Goal: Information Seeking & Learning: Understand process/instructions

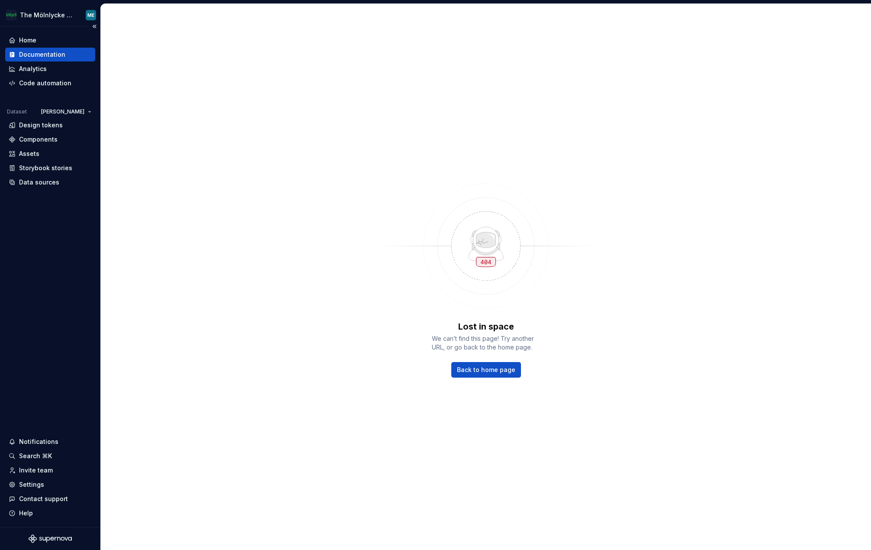
click at [42, 51] on div "Documentation" at bounding box center [42, 54] width 46 height 9
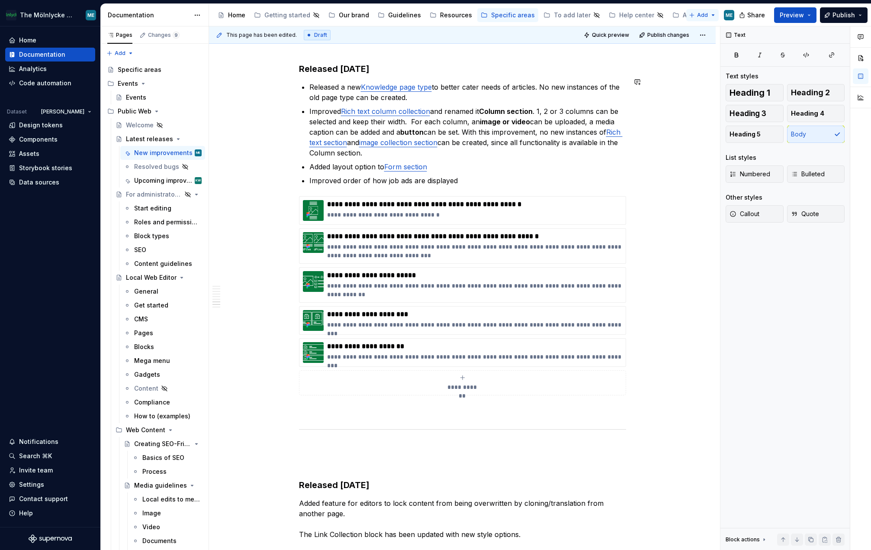
scroll to position [4299, 0]
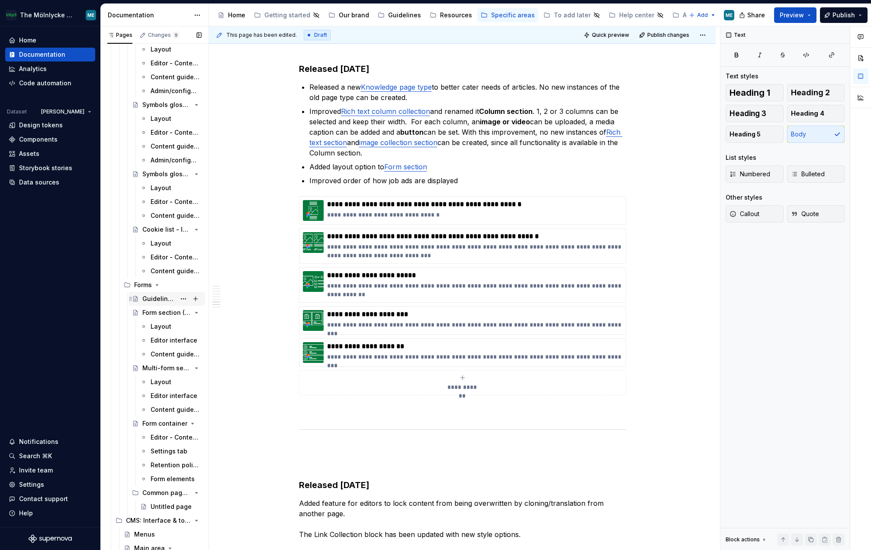
click at [155, 299] on div "Guidelines for form blocks" at bounding box center [158, 298] width 33 height 9
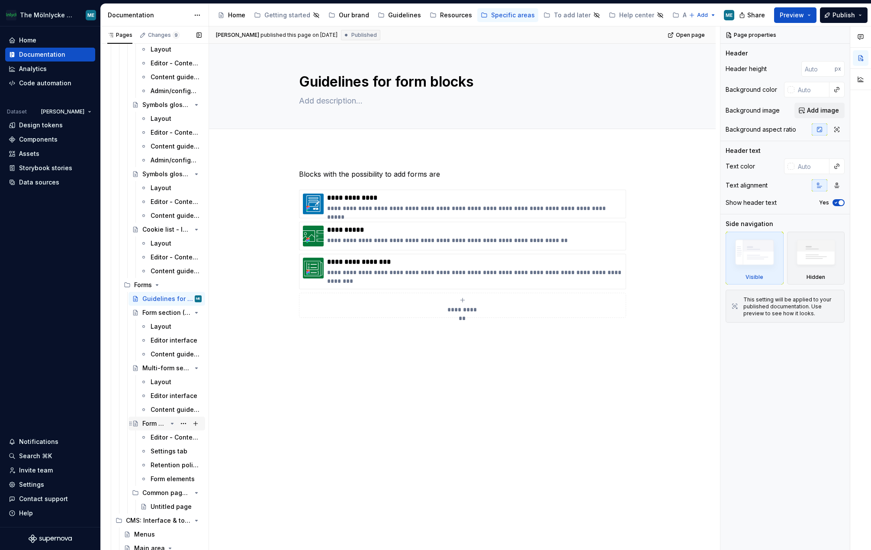
drag, startPoint x: 151, startPoint y: 422, endPoint x: 164, endPoint y: 419, distance: 14.1
click at [151, 422] on div "Form container" at bounding box center [154, 423] width 25 height 9
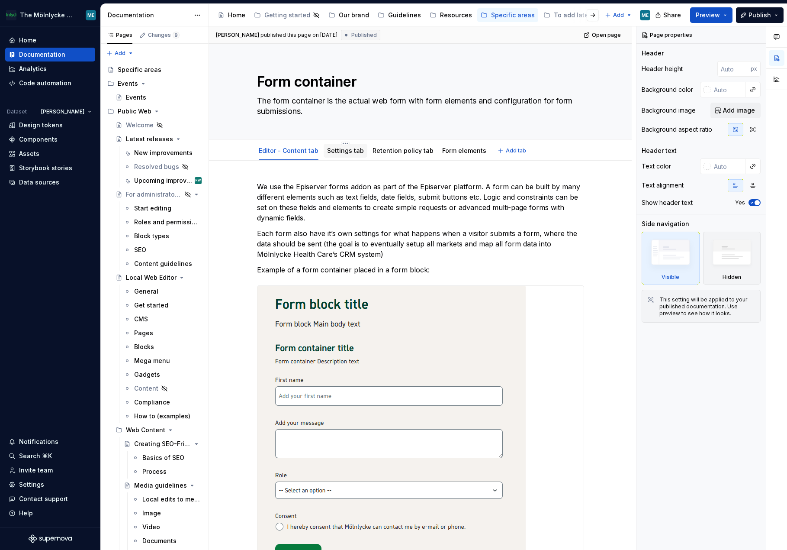
click at [352, 150] on link "Settings tab" at bounding box center [345, 150] width 37 height 7
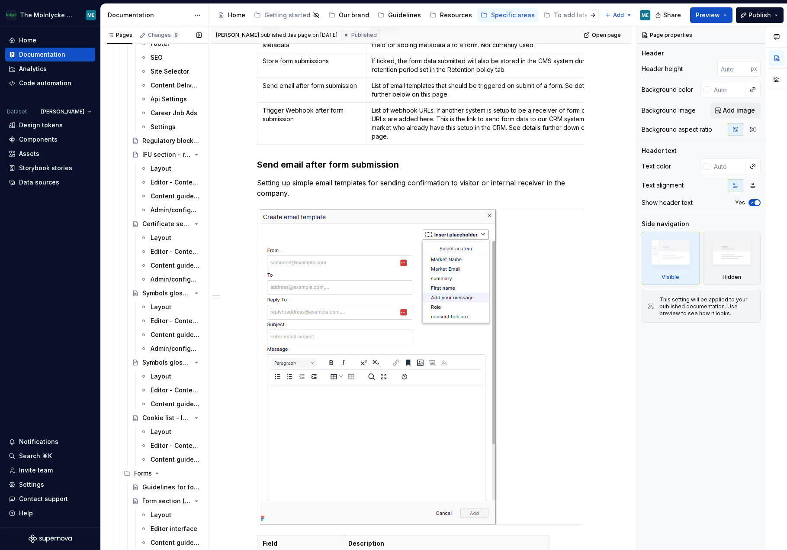
scroll to position [4414, 0]
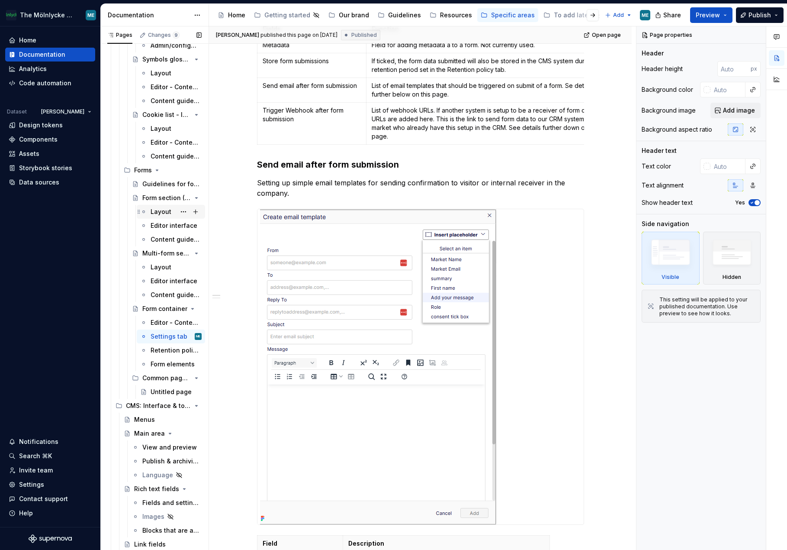
click at [157, 212] on div "Layout" at bounding box center [161, 211] width 21 height 9
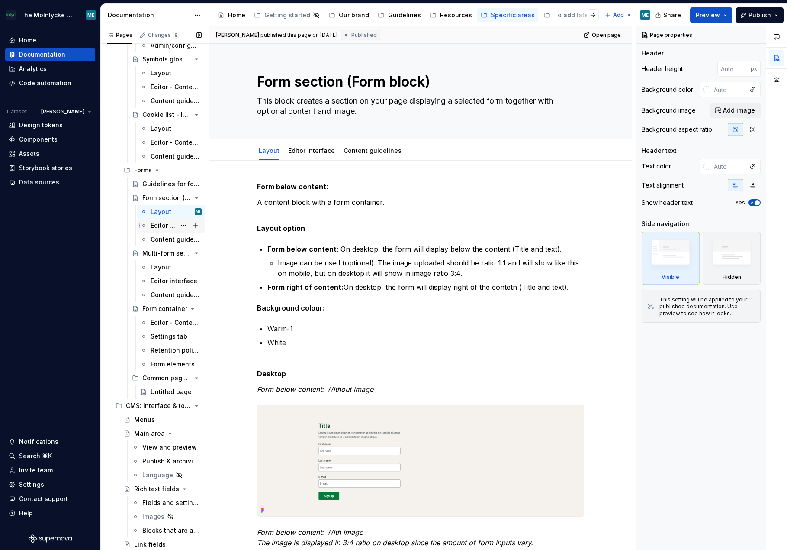
click at [161, 221] on div "Editor interface" at bounding box center [176, 225] width 51 height 12
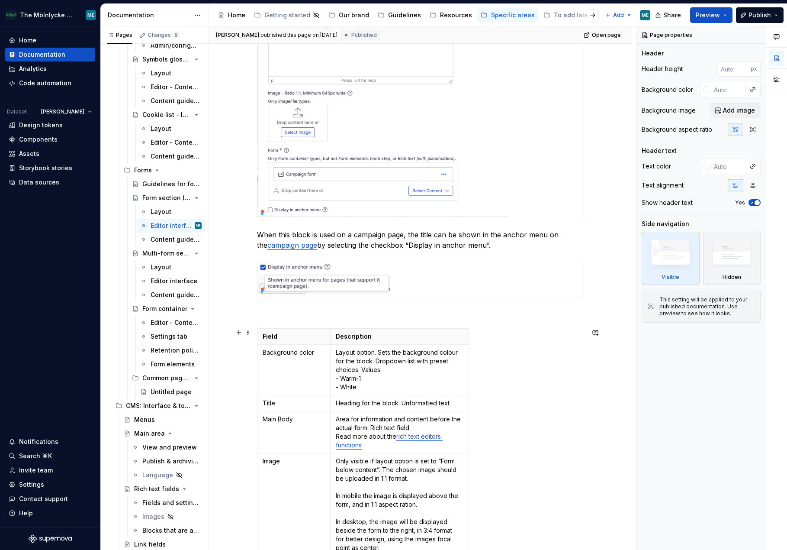
scroll to position [563, 0]
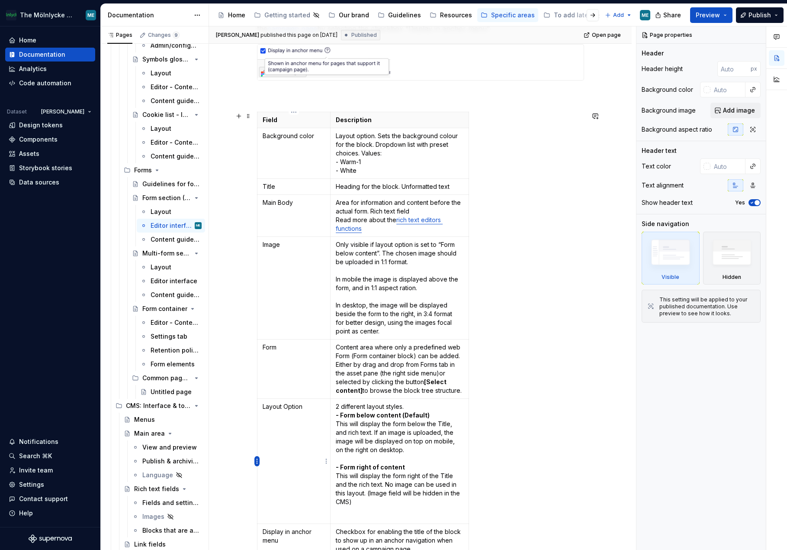
click at [257, 461] on html "The Mölnlycke Experience ME Home Documentation Analytics Code automation Datase…" at bounding box center [393, 275] width 787 height 550
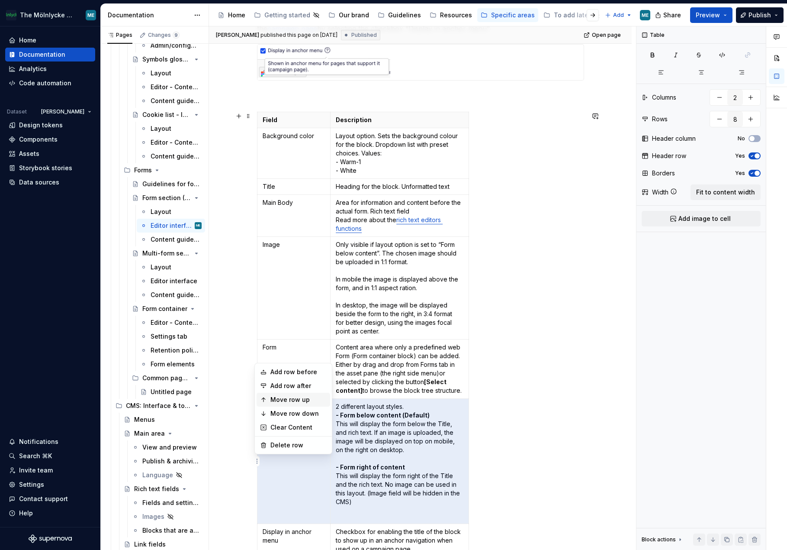
click at [303, 404] on div "Move row up" at bounding box center [294, 399] width 74 height 14
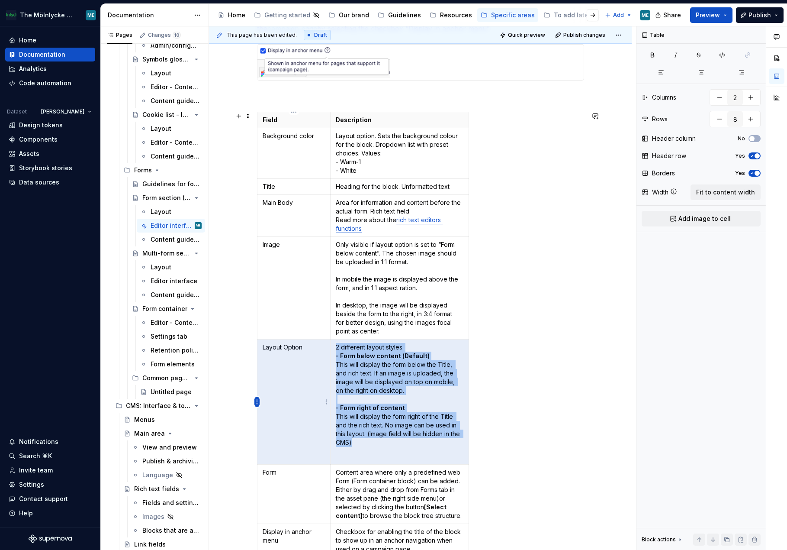
click at [258, 404] on html "The Mölnlycke Experience ME Home Documentation Analytics Code automation Datase…" at bounding box center [393, 275] width 787 height 550
click at [296, 447] on div "Move row up" at bounding box center [298, 445] width 56 height 9
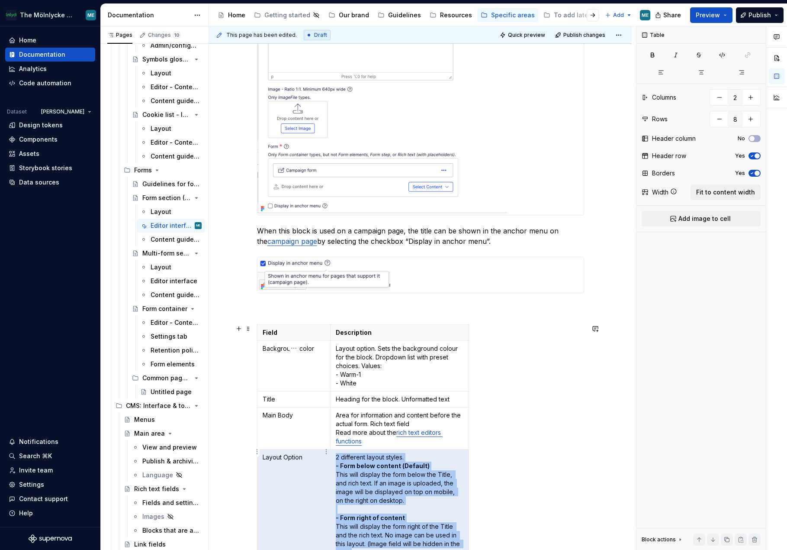
scroll to position [389, 0]
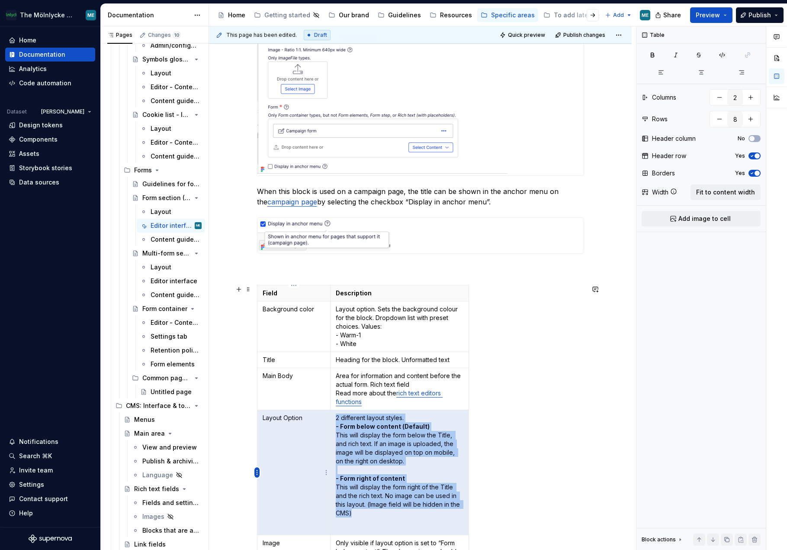
click at [257, 472] on html "The Mölnlycke Experience ME Home Documentation Analytics Code automation Datase…" at bounding box center [393, 275] width 787 height 550
click at [298, 414] on div "Move row up" at bounding box center [298, 410] width 56 height 9
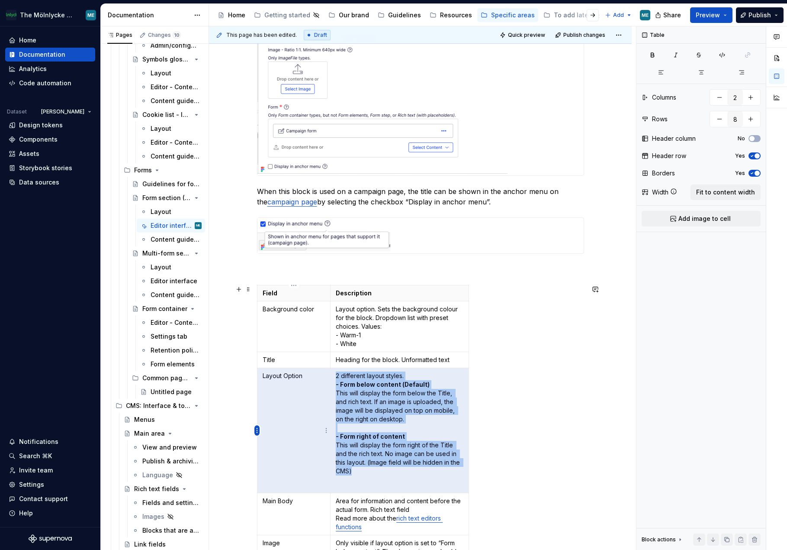
click at [258, 431] on html "The Mölnlycke Experience ME Home Documentation Analytics Code automation Datase…" at bounding box center [393, 275] width 787 height 550
click at [298, 476] on div "Move row up" at bounding box center [298, 474] width 56 height 9
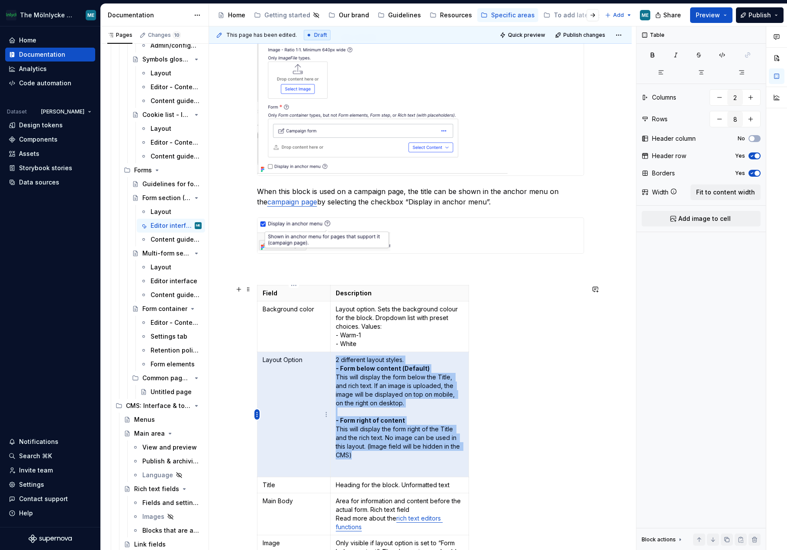
click at [256, 417] on html "The Mölnlycke Experience ME Home Documentation Analytics Code automation Datase…" at bounding box center [393, 275] width 787 height 550
click at [290, 454] on div "Move row up" at bounding box center [298, 458] width 56 height 9
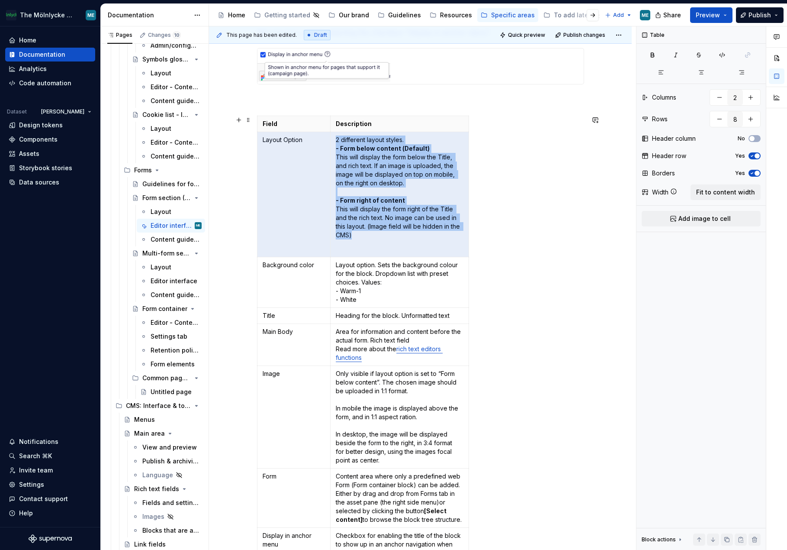
scroll to position [563, 0]
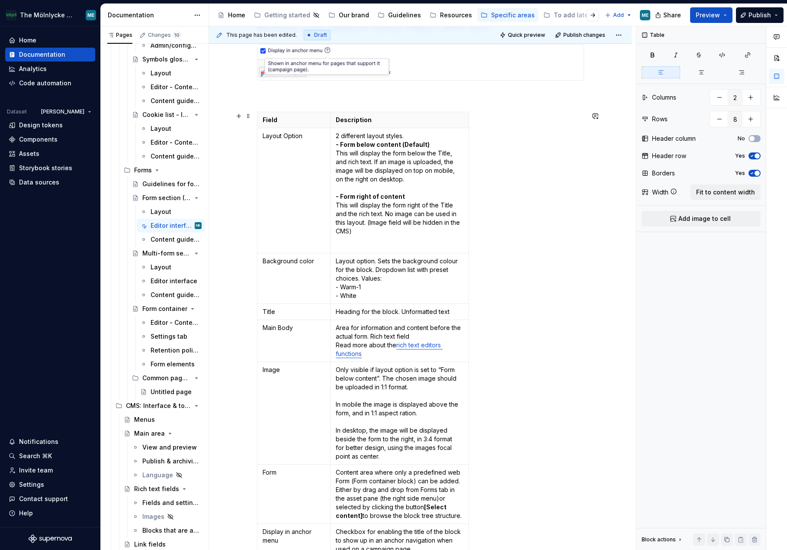
click at [570, 344] on div "Field Description Layout Option 2 different layout styles. - Form below content…" at bounding box center [420, 336] width 327 height 449
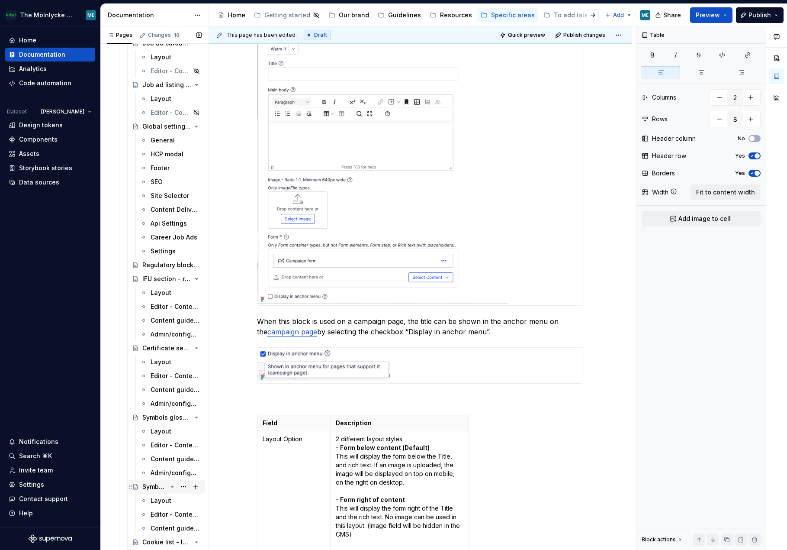
scroll to position [3851, 0]
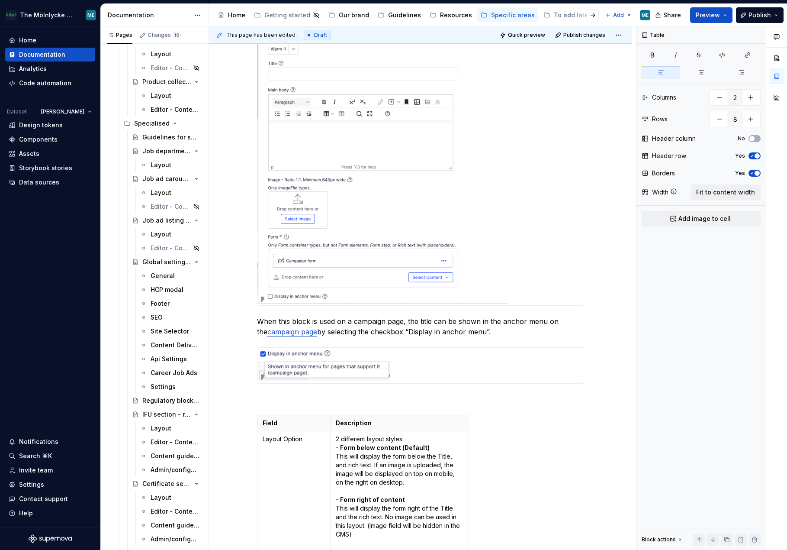
click at [610, 102] on div "Create a new block of the choosen type ( guide to create a new block ) A form s…" at bounding box center [420, 480] width 423 height 1158
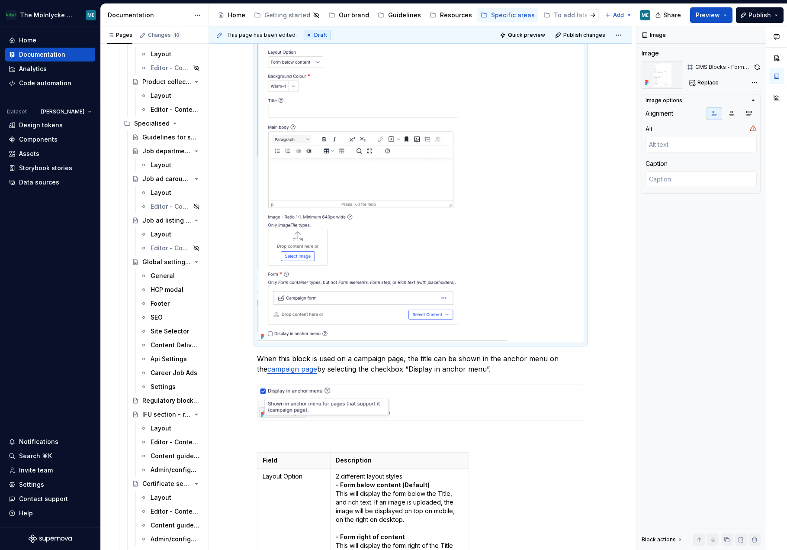
scroll to position [1004, 0]
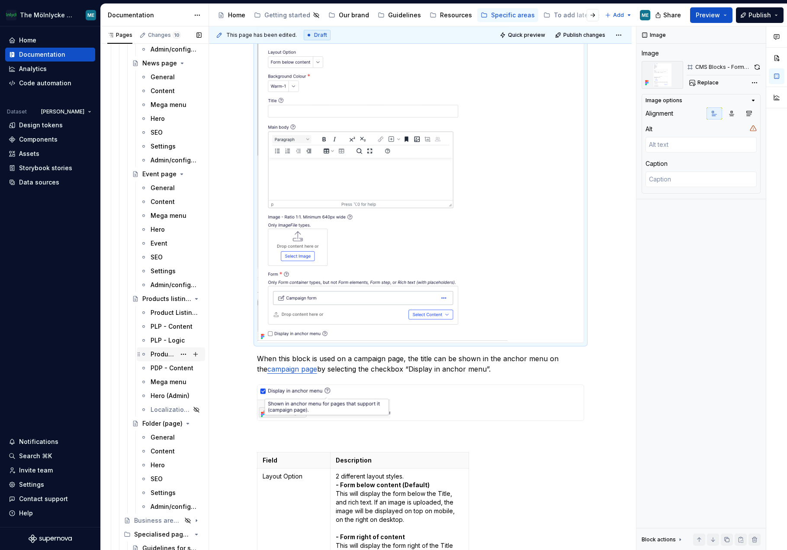
click at [159, 354] on div "Product Details Page" at bounding box center [163, 354] width 25 height 9
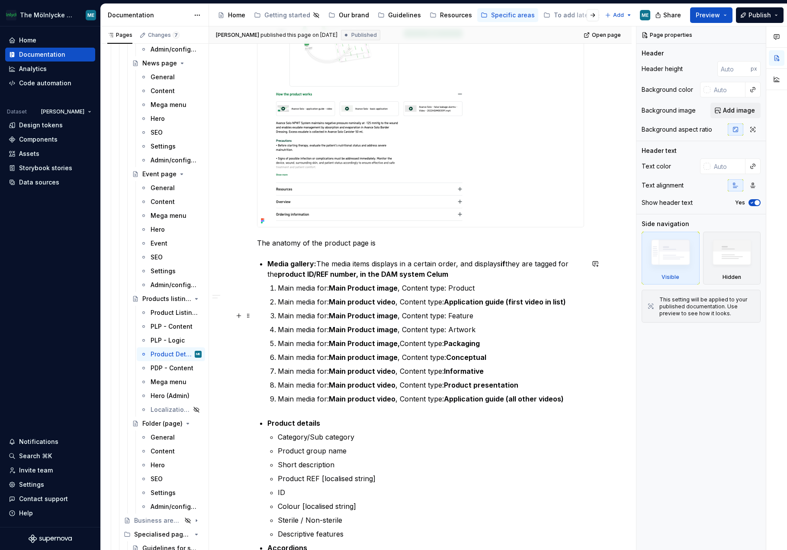
scroll to position [173, 0]
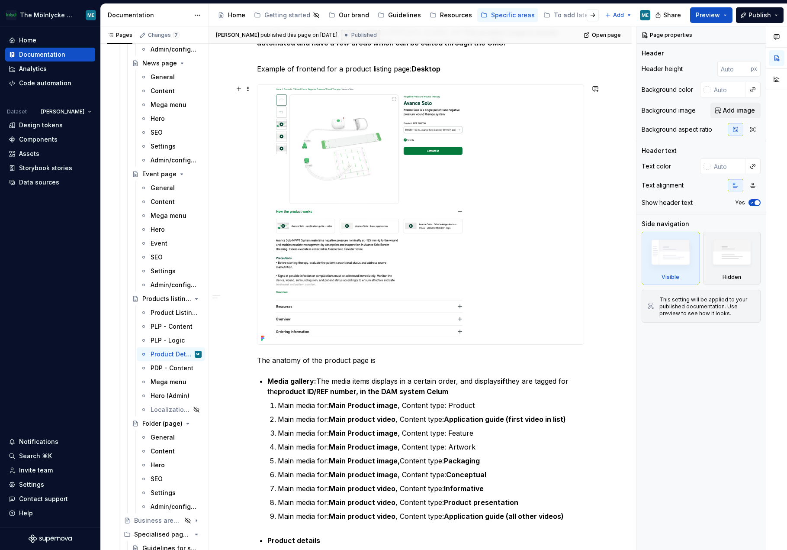
click at [411, 177] on img at bounding box center [369, 214] width 224 height 259
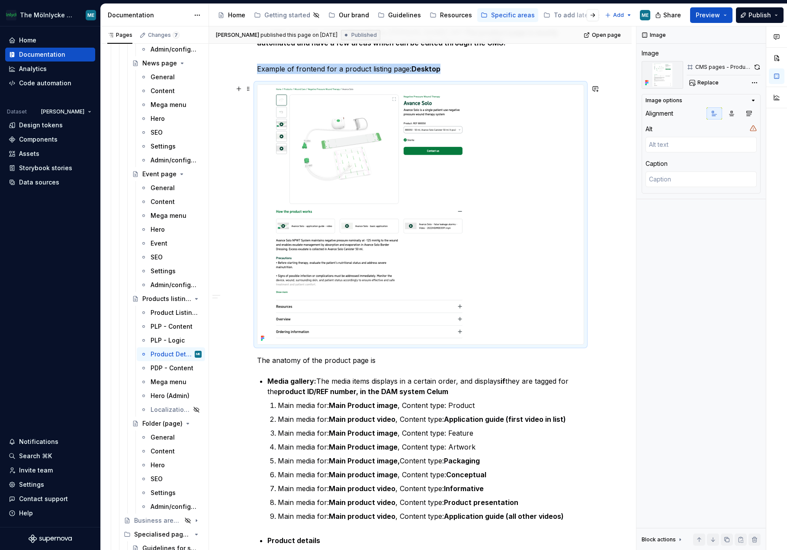
click at [388, 172] on img at bounding box center [369, 214] width 224 height 259
click at [759, 65] on button "button" at bounding box center [756, 67] width 7 height 12
click at [755, 68] on span at bounding box center [756, 67] width 7 height 12
click at [744, 68] on div "CMS pages - Product details - Frontend" at bounding box center [723, 67] width 56 height 7
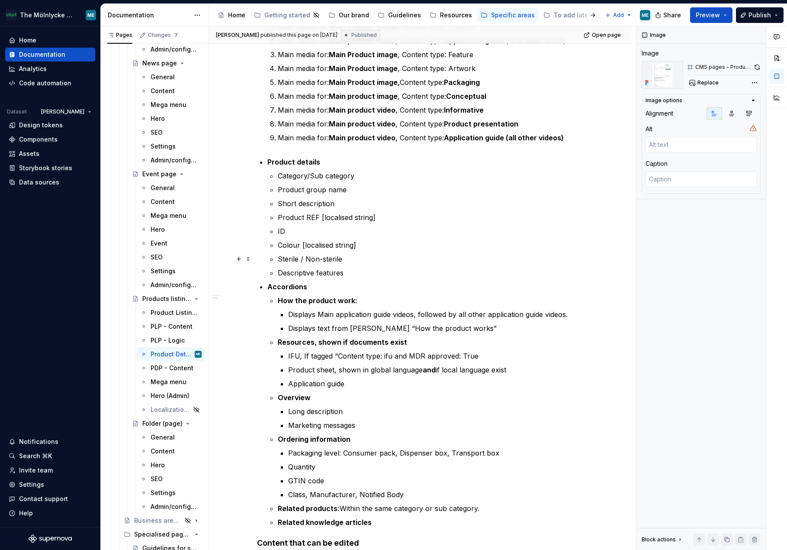
scroll to position [649, 0]
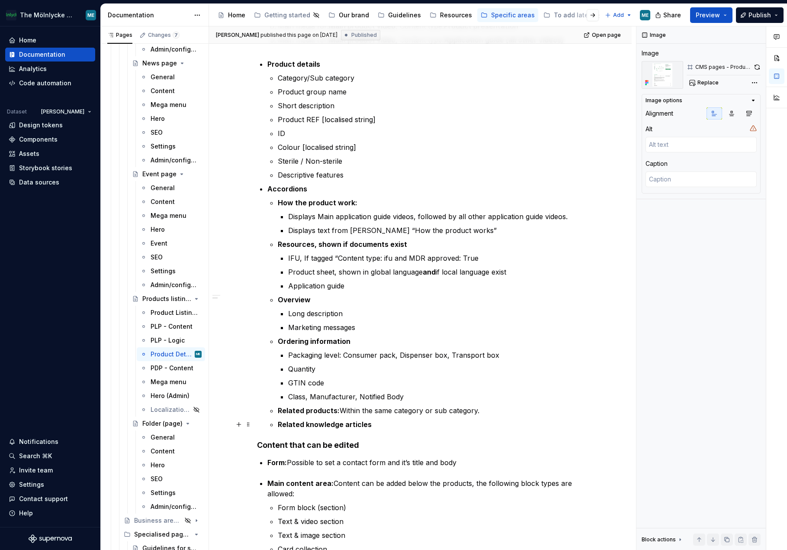
click at [375, 425] on p "Related knowledge articles" at bounding box center [431, 424] width 306 height 10
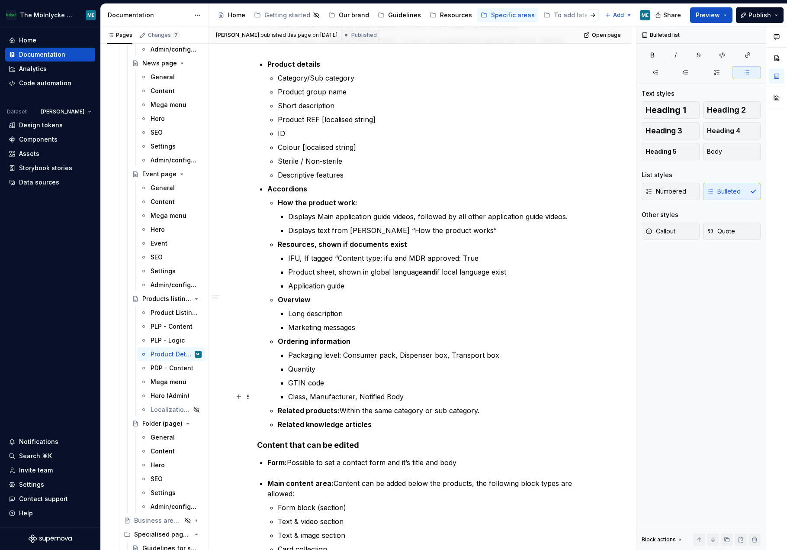
click at [412, 397] on p "Class, Manufacturer, Notified Body" at bounding box center [436, 396] width 296 height 10
click at [428, 395] on p "Class, Manufacturer, Notified Body" at bounding box center [436, 396] width 296 height 10
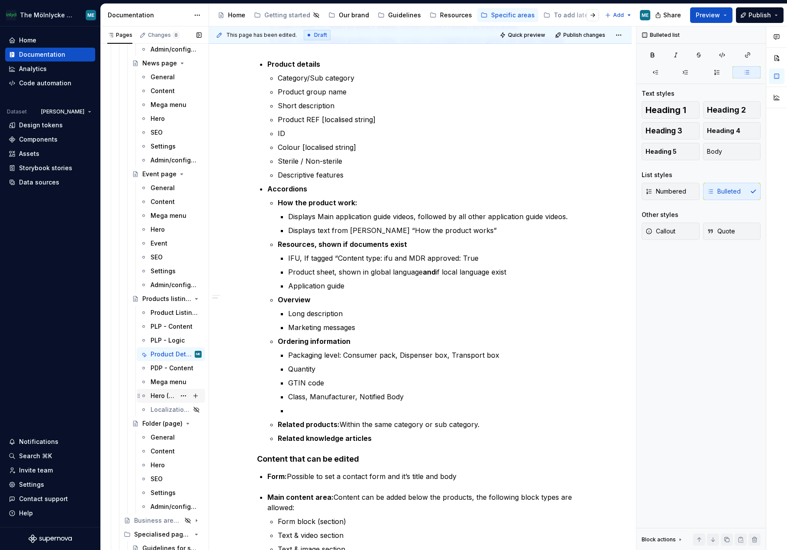
type textarea "*"
click at [682, 445] on div "Bulleted list Text styles Heading 1 Heading 2 Heading 3 Heading 4 Heading 5 Bod…" at bounding box center [701, 288] width 129 height 524
click at [313, 411] on p at bounding box center [436, 410] width 296 height 10
click at [653, 74] on icon "button" at bounding box center [655, 72] width 7 height 7
click at [392, 415] on p "Procurement information" at bounding box center [431, 410] width 306 height 10
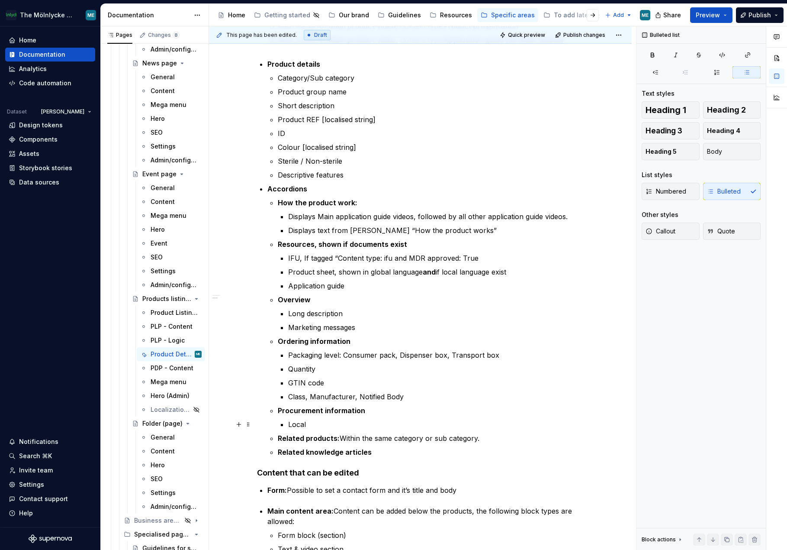
click at [322, 426] on p "Local" at bounding box center [436, 424] width 296 height 10
click at [529, 425] on p "Local product codes for procurement" at bounding box center [436, 424] width 296 height 10
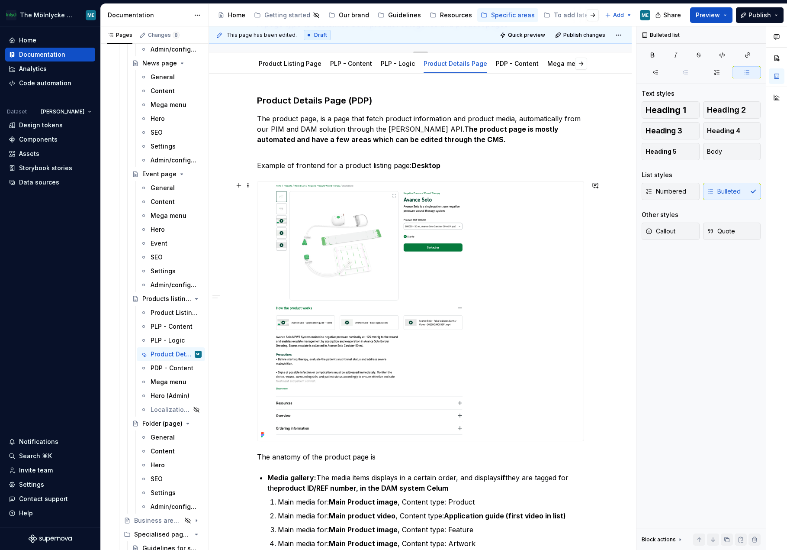
scroll to position [0, 0]
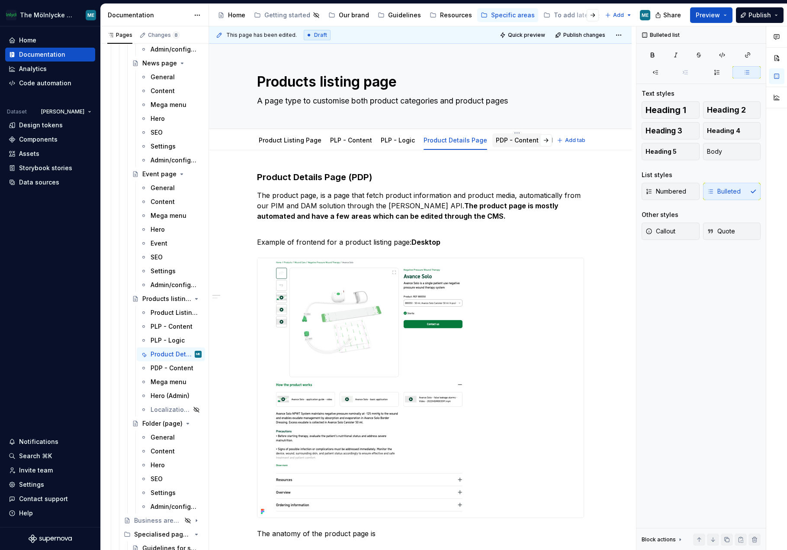
click at [502, 144] on div "PDP - Content" at bounding box center [517, 140] width 43 height 9
click at [500, 142] on link "PDP - Content" at bounding box center [517, 139] width 43 height 7
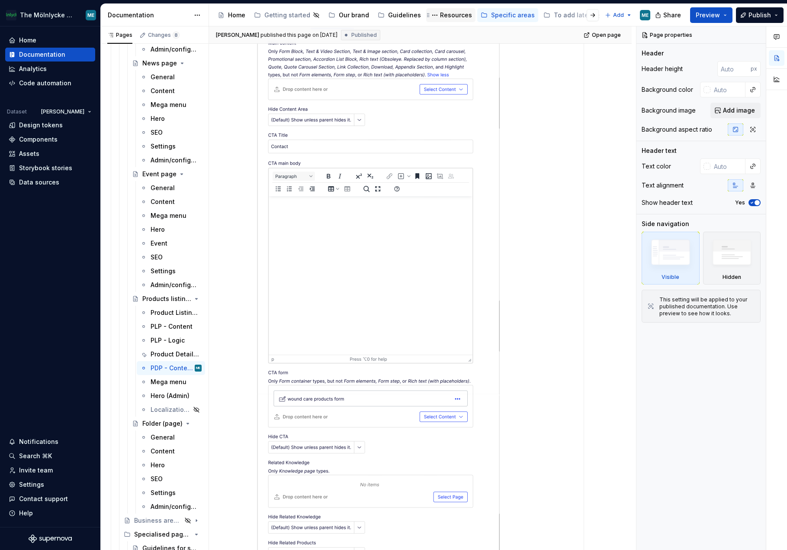
scroll to position [128, 0]
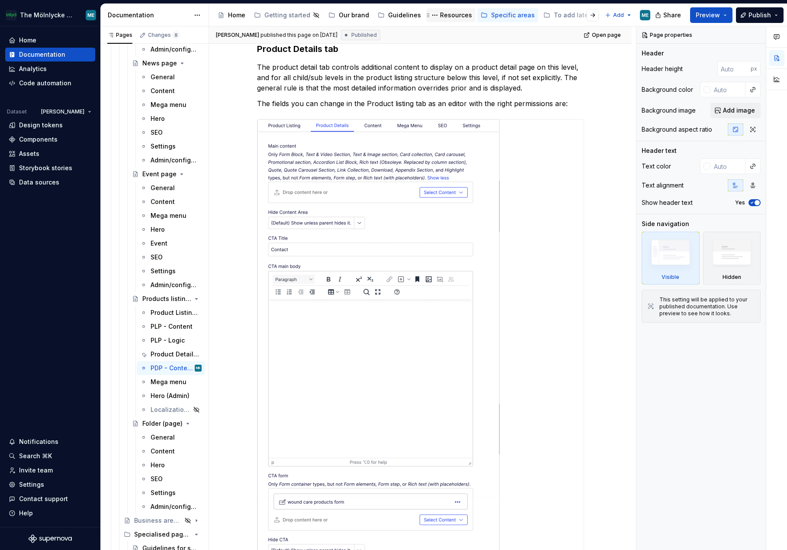
click at [443, 15] on div "Resources" at bounding box center [456, 15] width 32 height 9
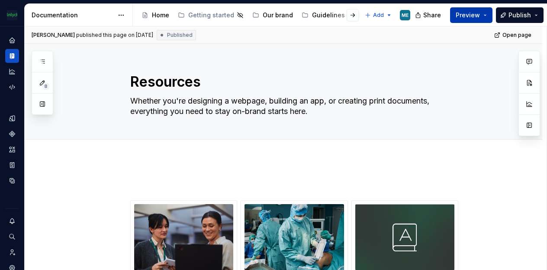
type textarea "*"
